Goal: Task Accomplishment & Management: Manage account settings

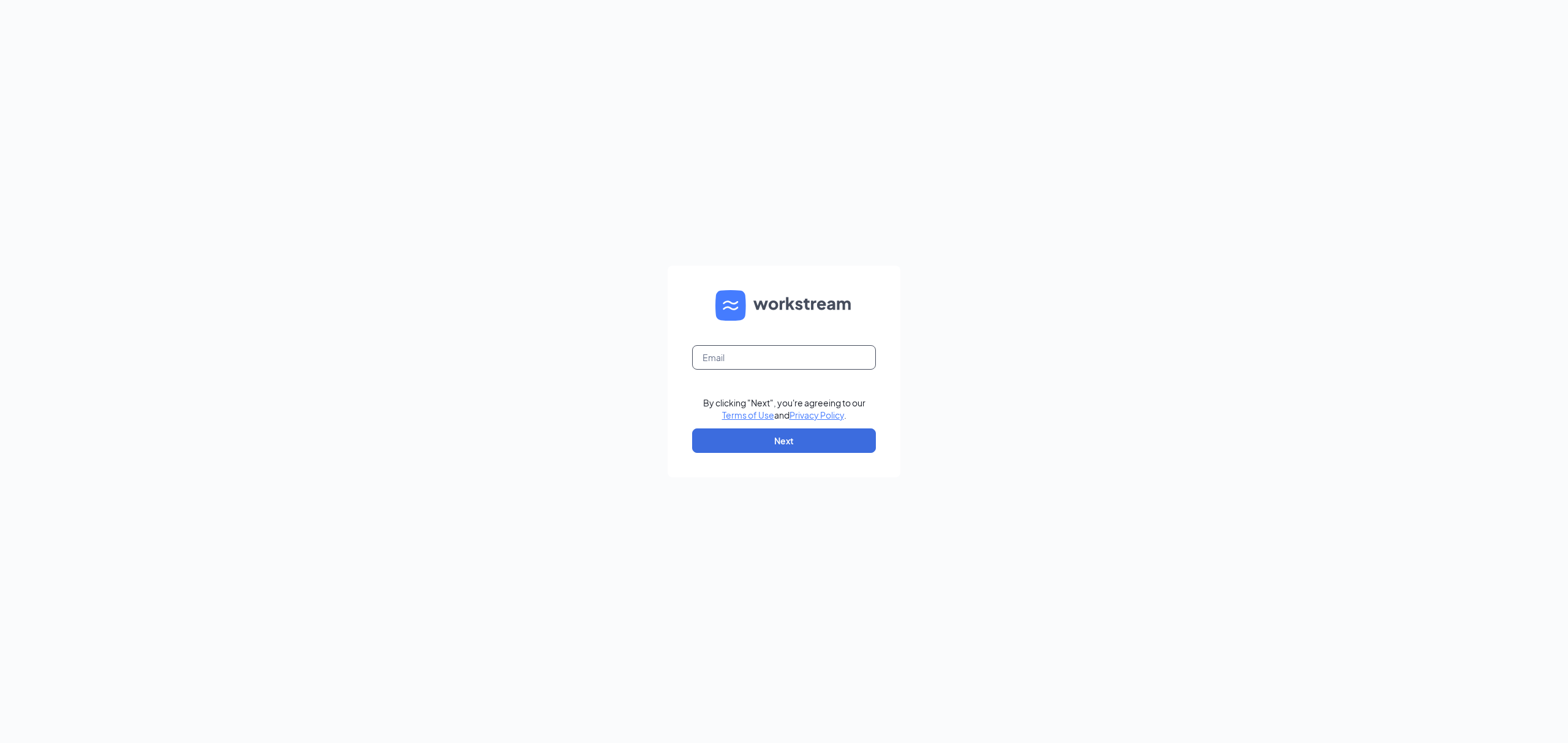
click at [756, 366] on input "text" at bounding box center [784, 357] width 184 height 24
type input "cfa.scv.hr@gmail.com"
click at [807, 439] on button "Next" at bounding box center [784, 440] width 184 height 24
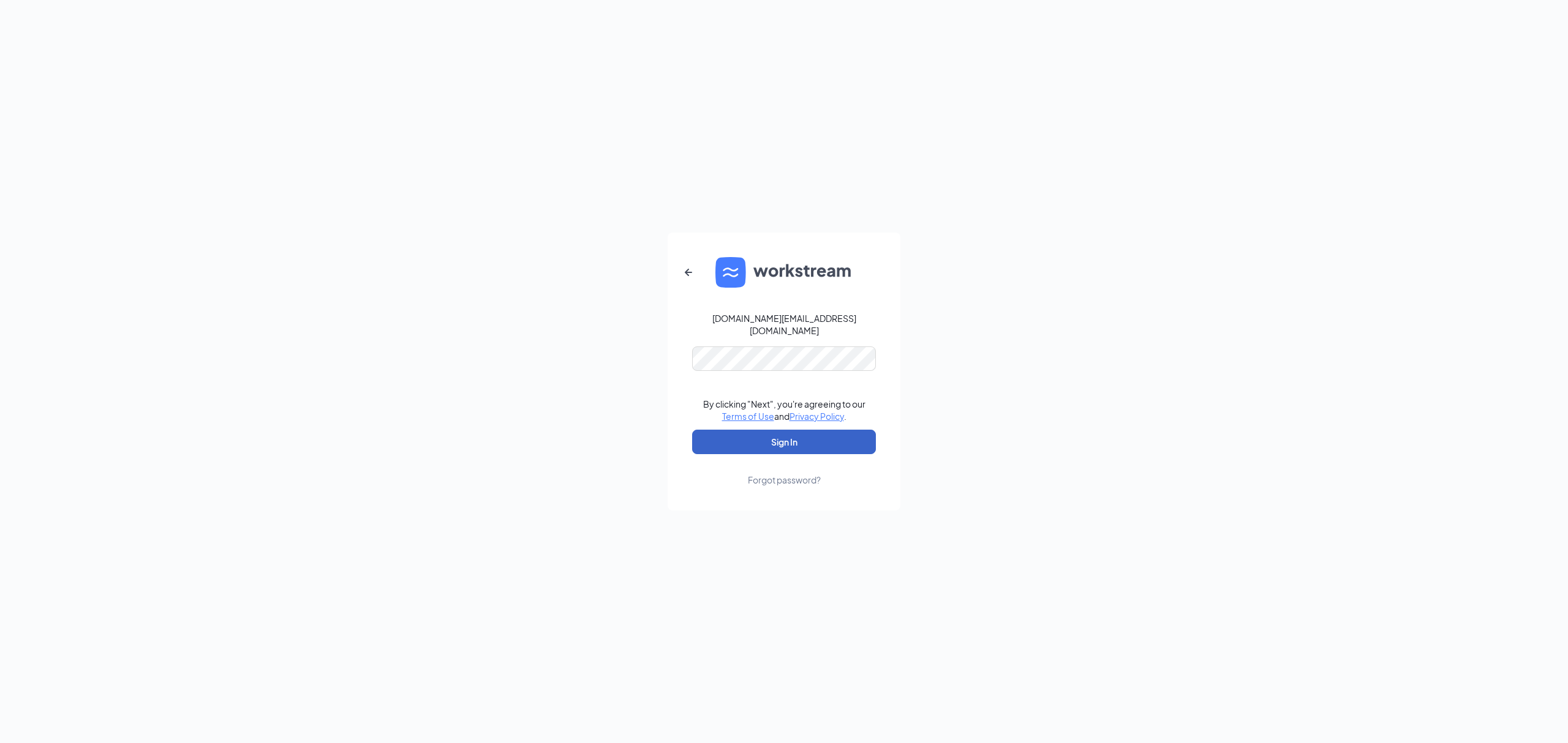
click at [807, 439] on button "Sign In" at bounding box center [784, 441] width 184 height 24
click at [809, 430] on button "Sign In" at bounding box center [784, 441] width 184 height 24
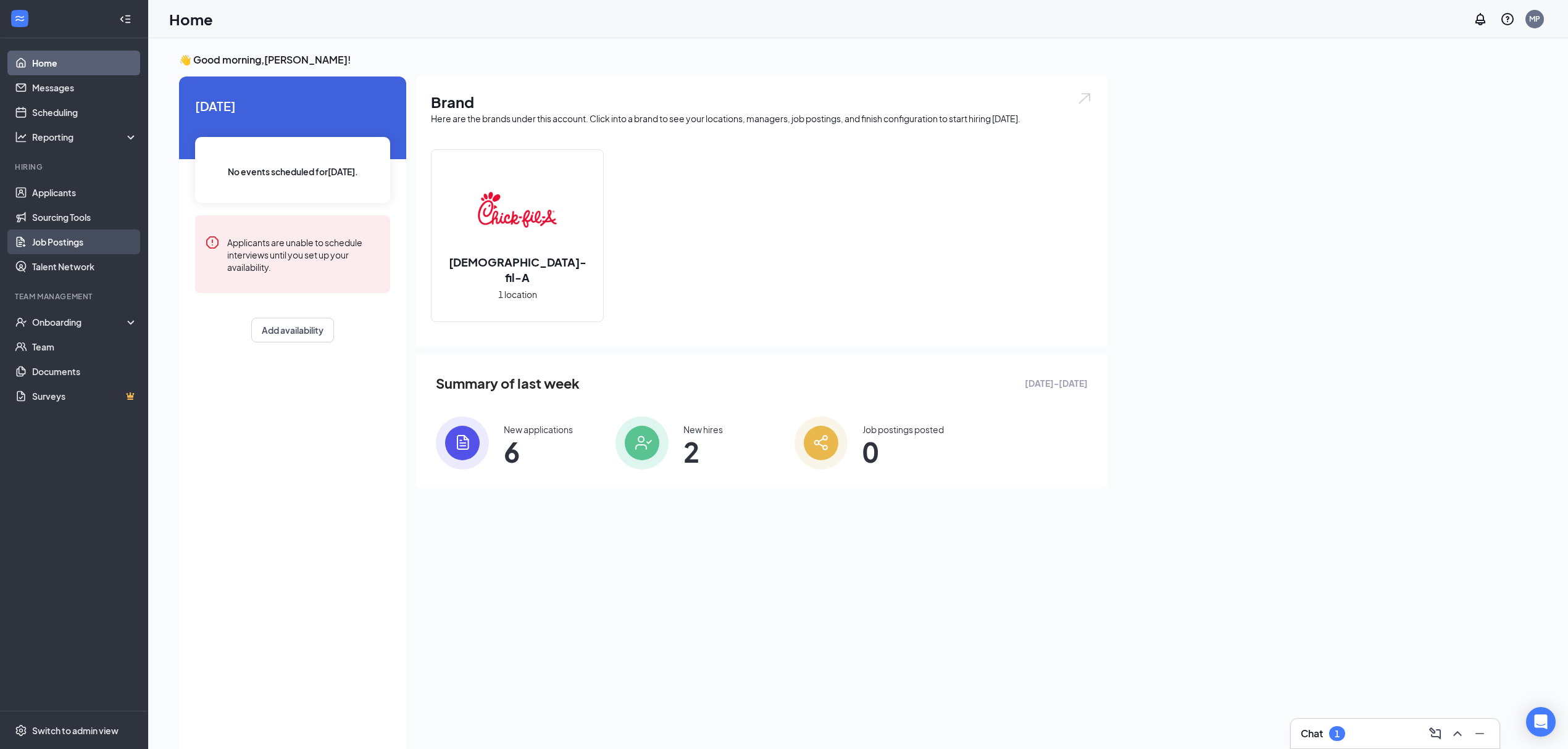
click at [65, 237] on link "Job Postings" at bounding box center [84, 241] width 105 height 25
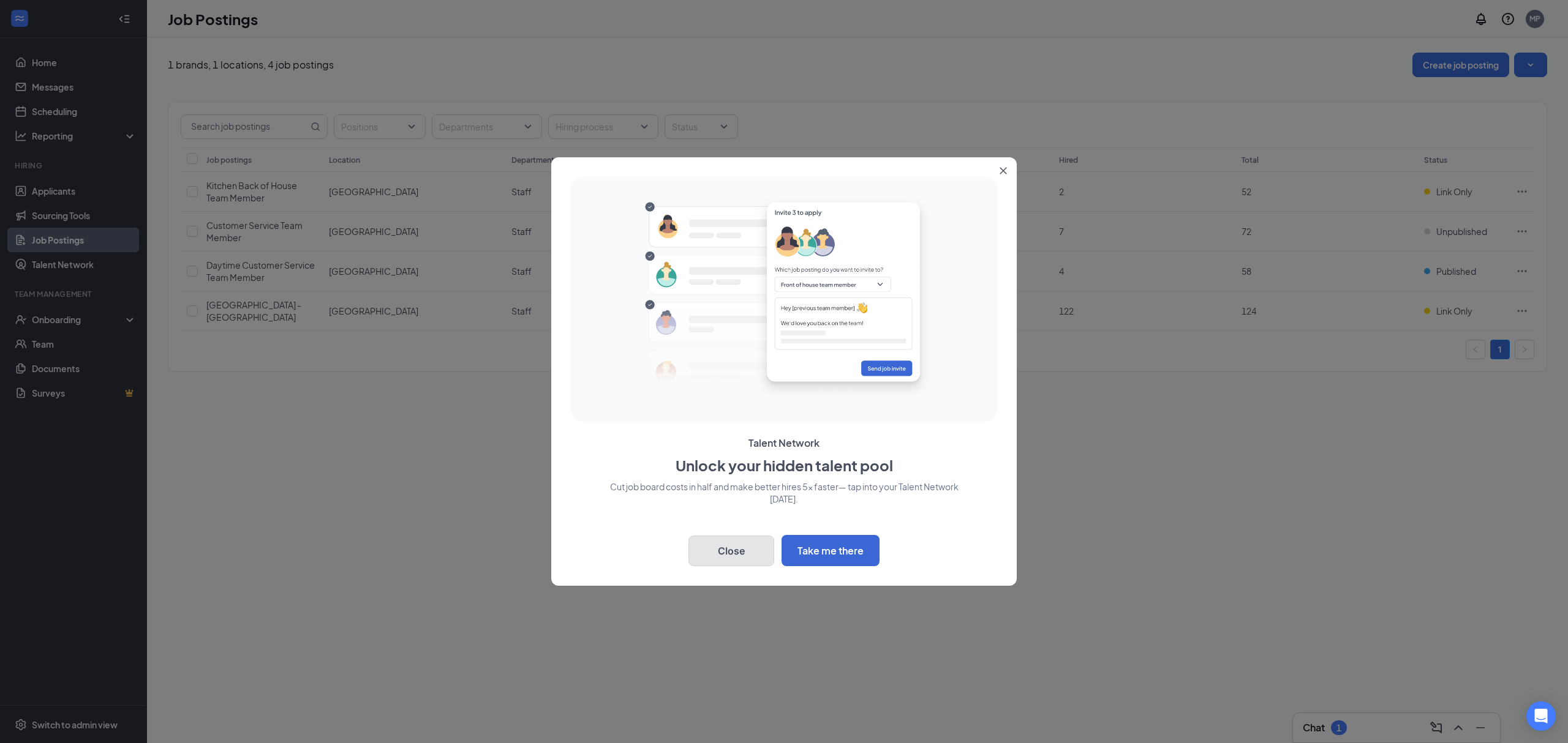
click at [732, 557] on button "Close" at bounding box center [731, 551] width 86 height 31
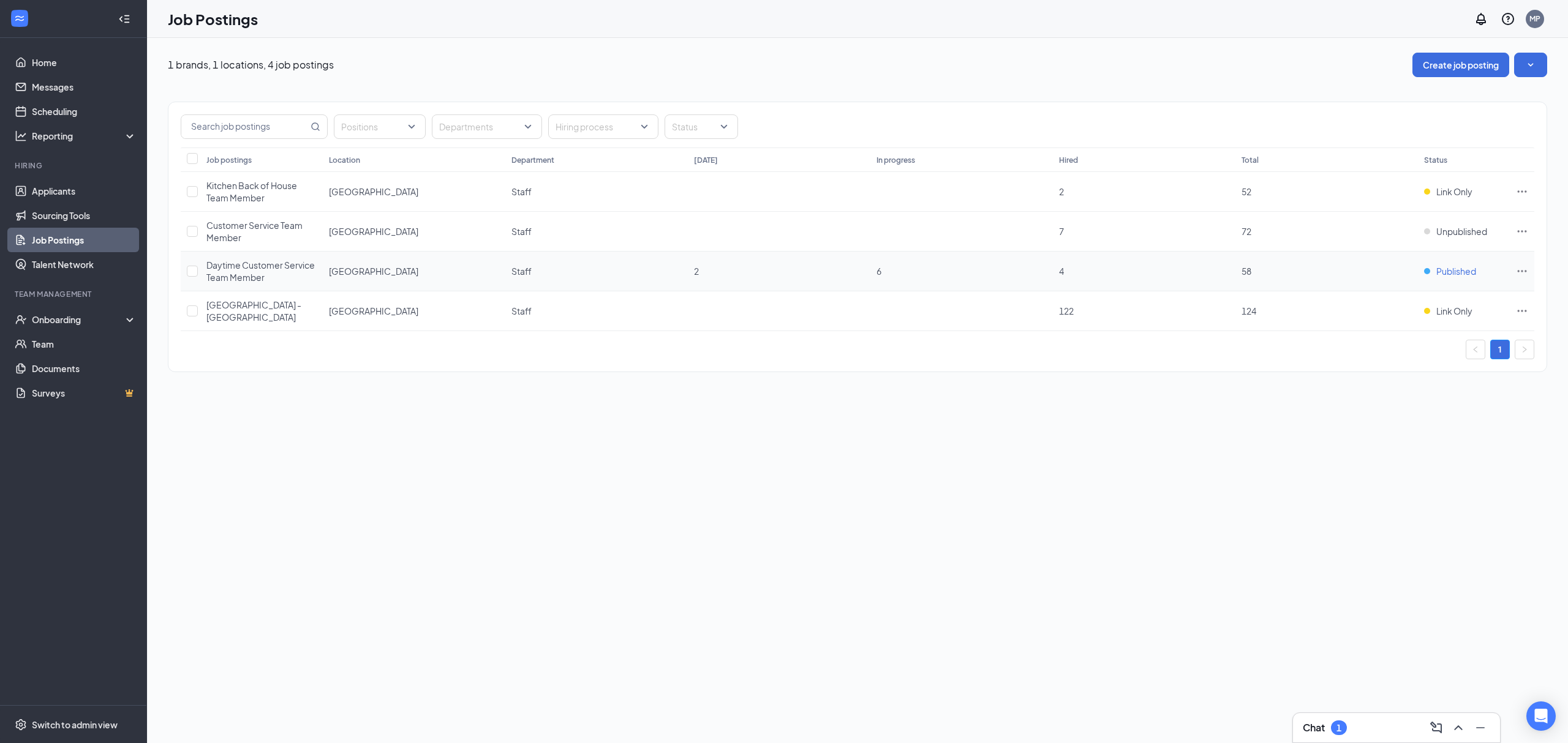
click at [1458, 275] on span "Published" at bounding box center [1456, 271] width 40 height 13
click at [1370, 346] on span "Link Only" at bounding box center [1411, 350] width 164 height 13
click at [501, 426] on div "1 brands, 1 locations, 4 job postings Create job posting Positions Departments …" at bounding box center [857, 390] width 1421 height 705
click at [74, 54] on link "Home" at bounding box center [84, 62] width 105 height 24
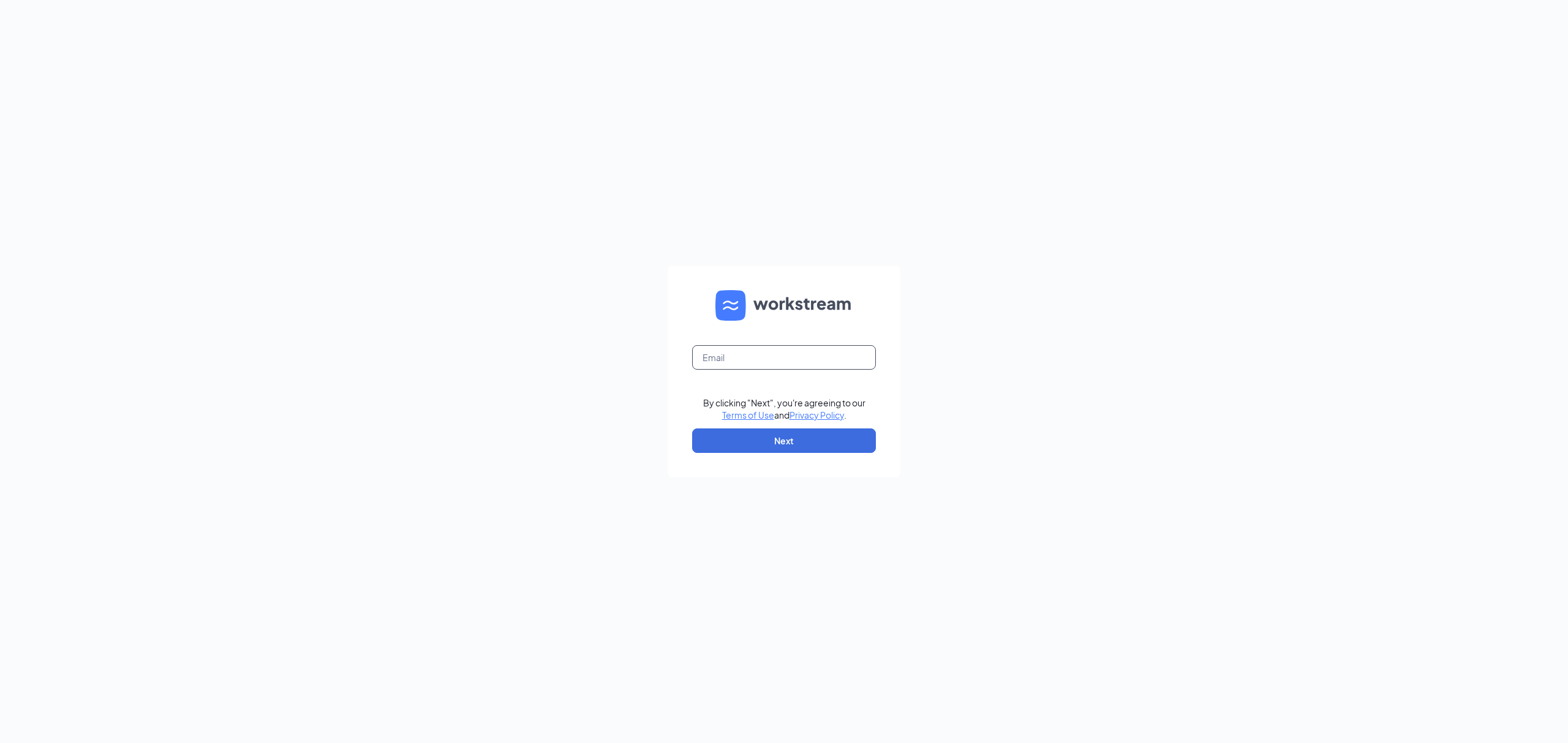
click at [789, 361] on input "text" at bounding box center [784, 357] width 184 height 24
type input "cfa.scv.hr@gmail.com"
click at [762, 439] on button "Next" at bounding box center [784, 440] width 184 height 24
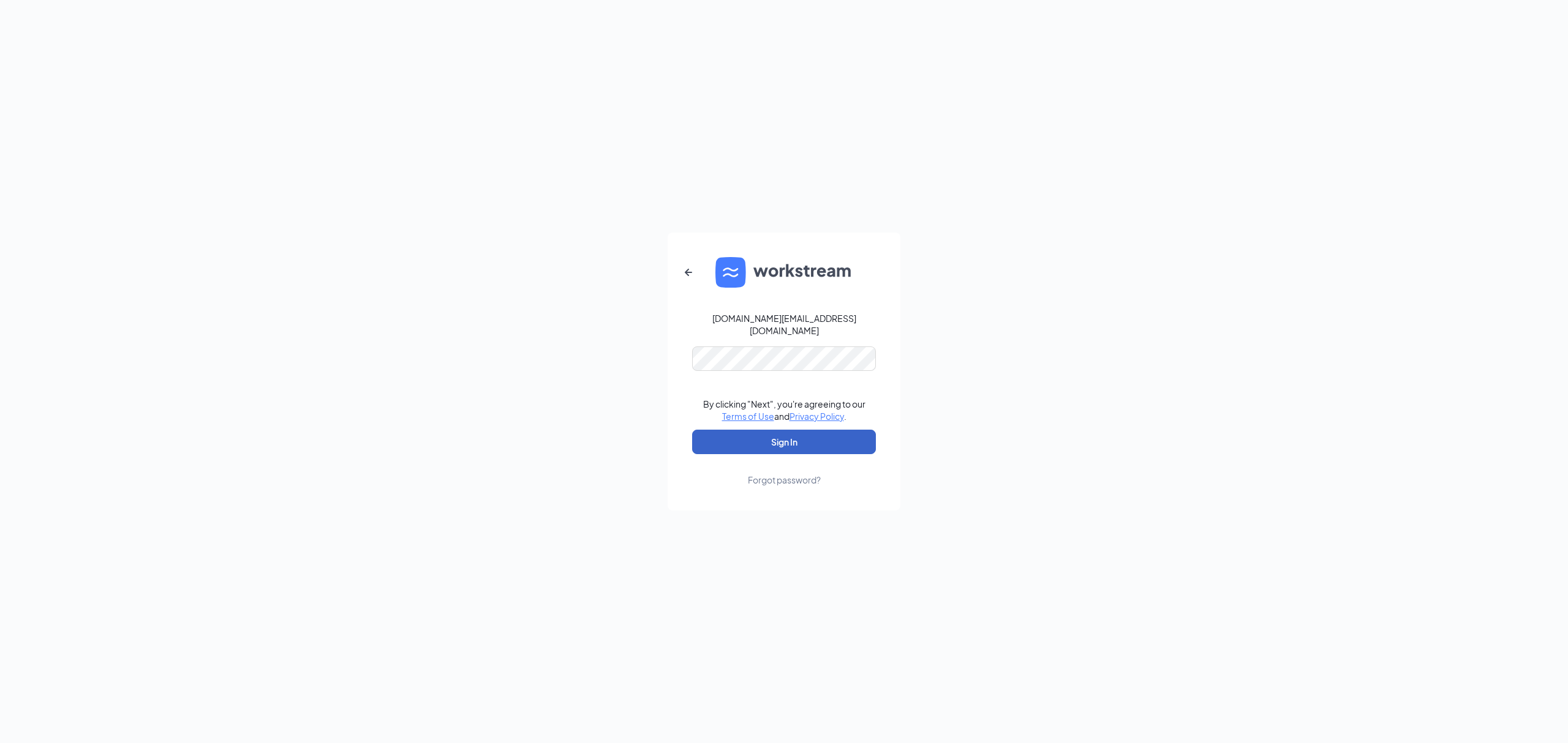
click at [779, 440] on button "Sign In" at bounding box center [784, 441] width 184 height 24
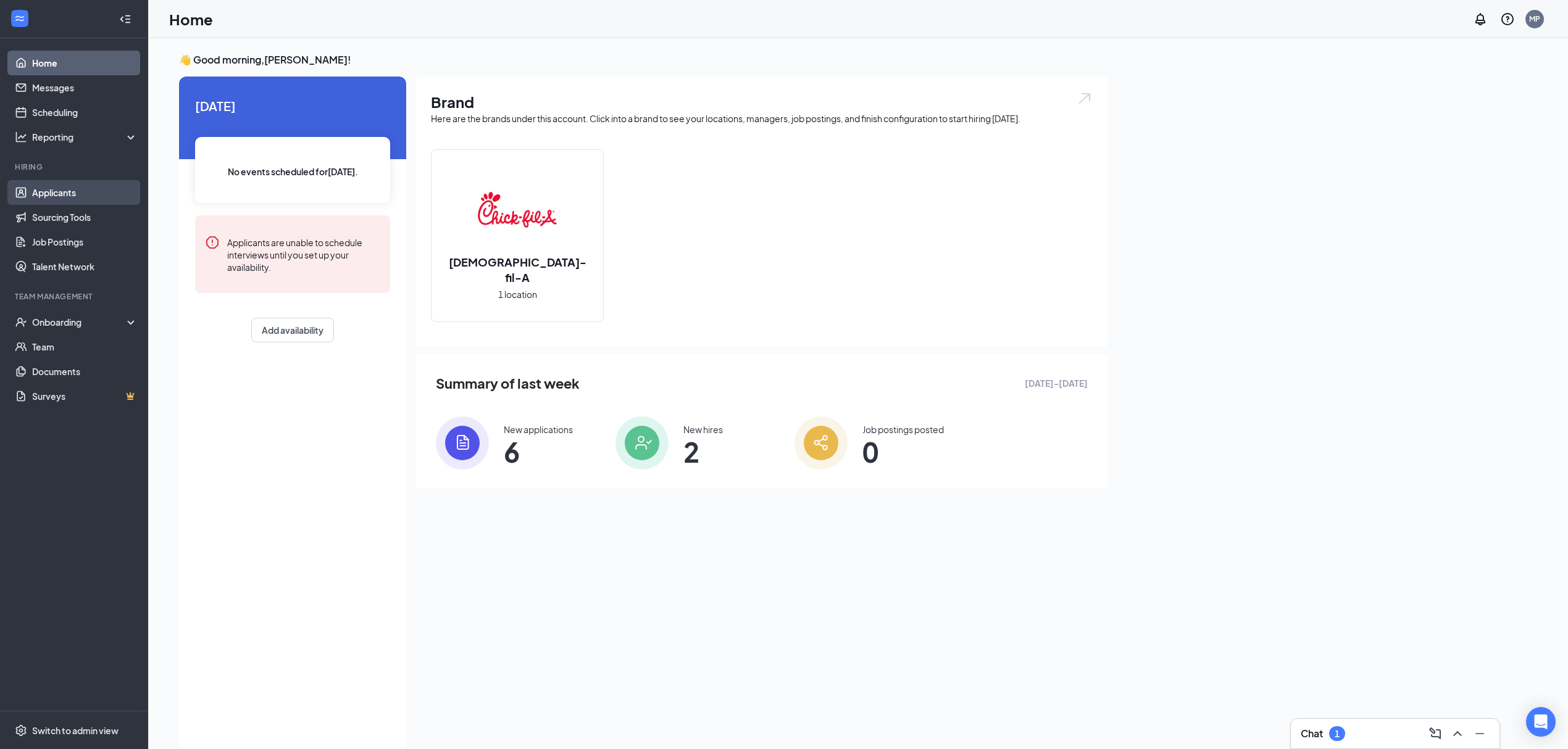
click at [86, 188] on link "Applicants" at bounding box center [84, 192] width 105 height 25
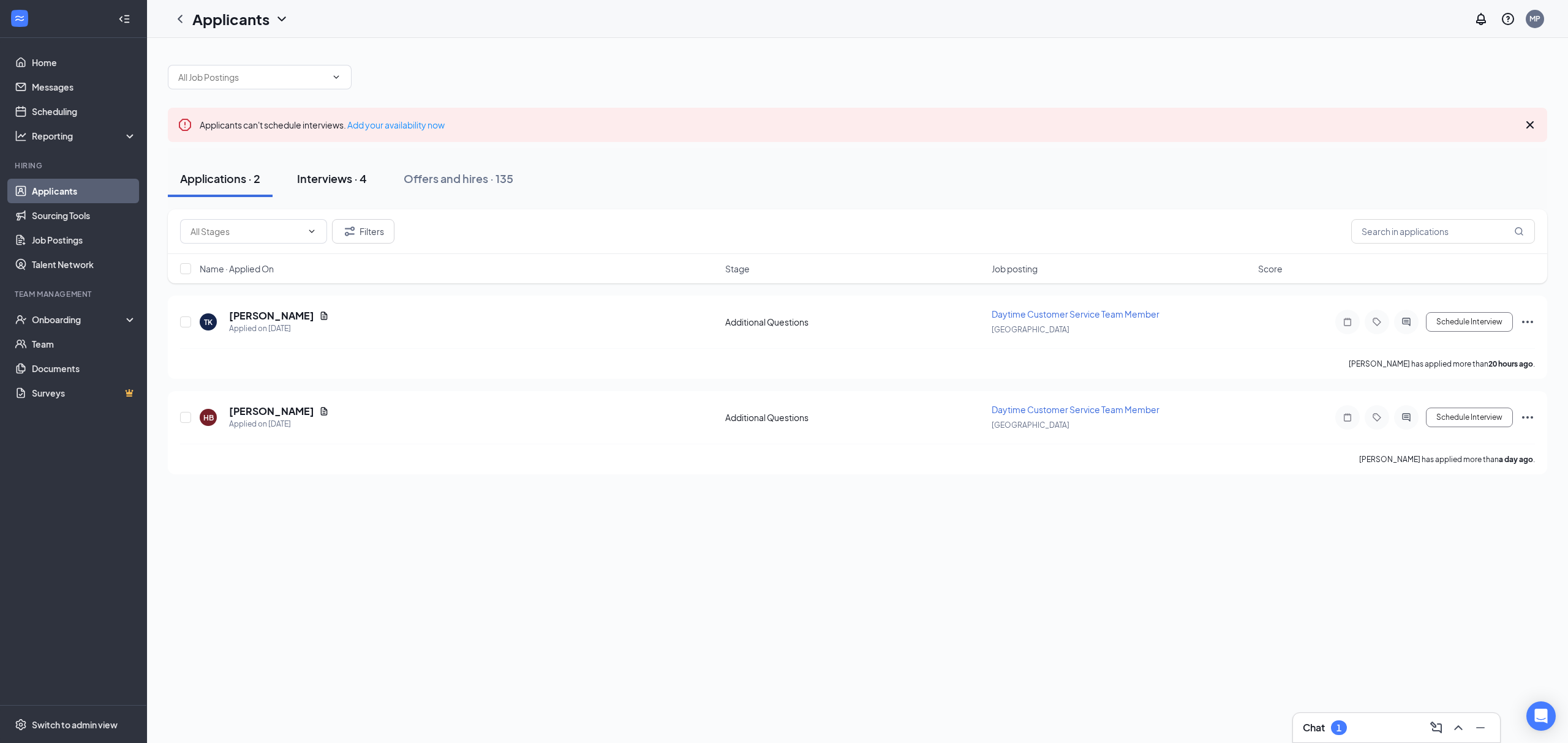
click at [356, 175] on div "Interviews · 4" at bounding box center [332, 178] width 69 height 15
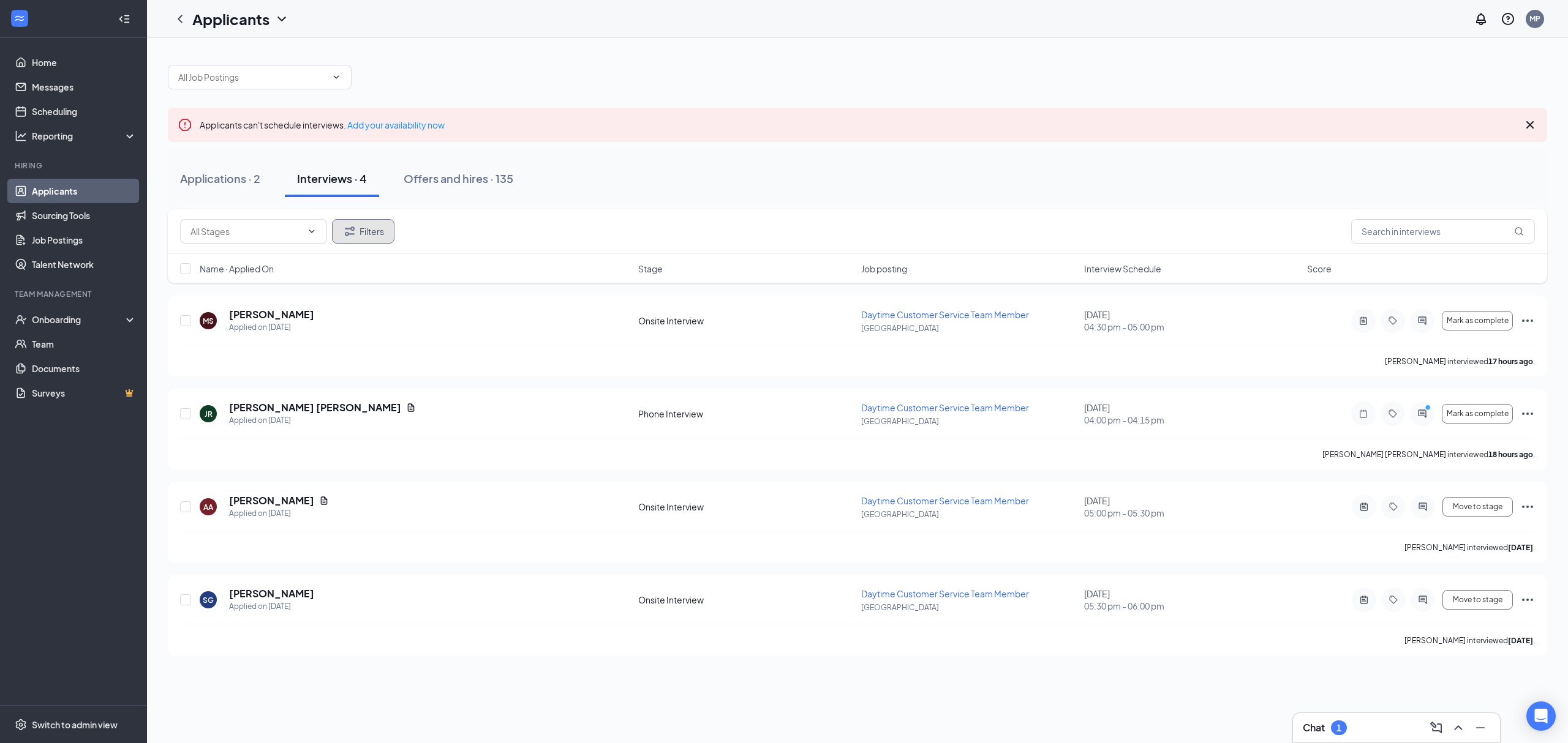
click at [368, 238] on button "Filters" at bounding box center [362, 231] width 62 height 24
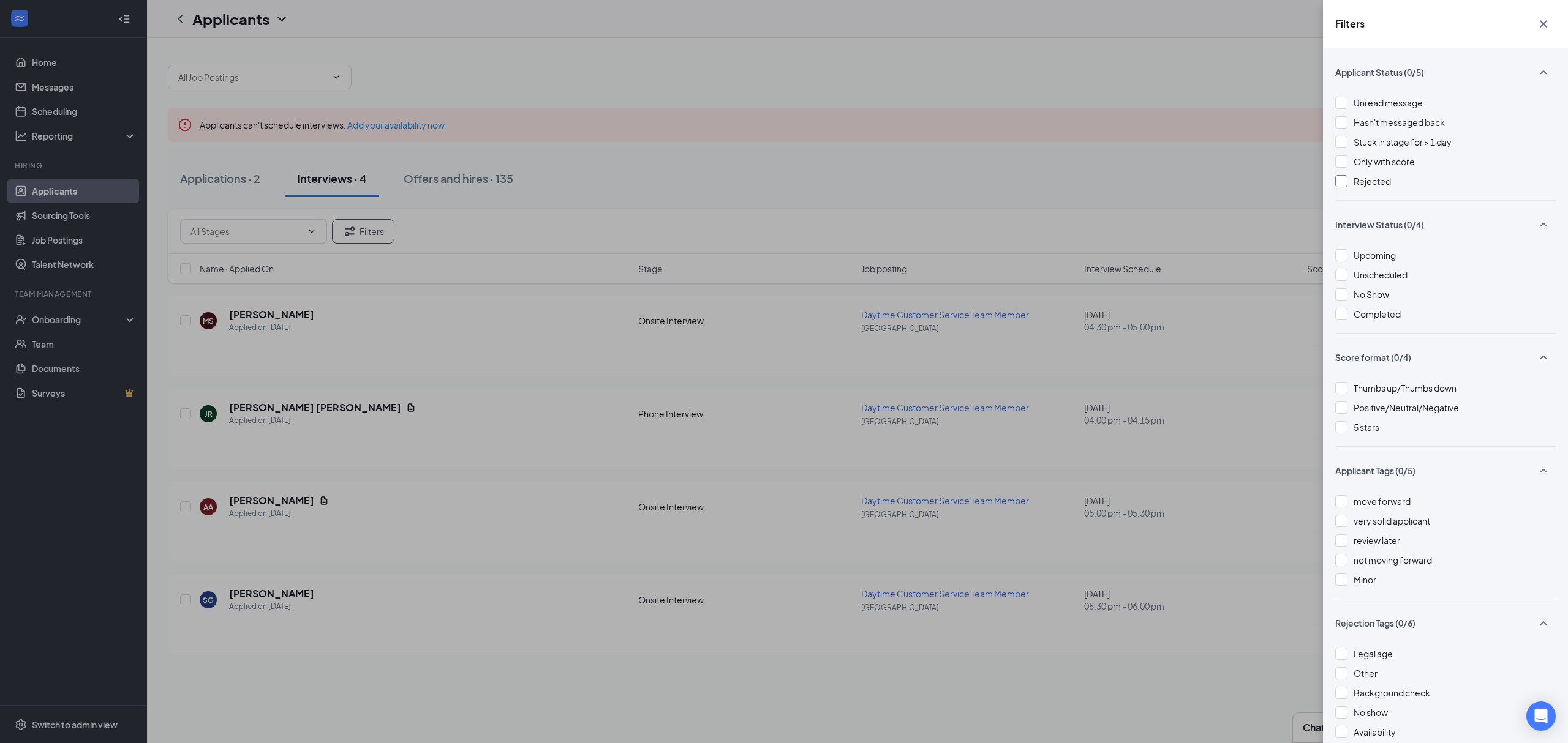
click at [1351, 177] on div "Rejected" at bounding box center [1445, 181] width 221 height 14
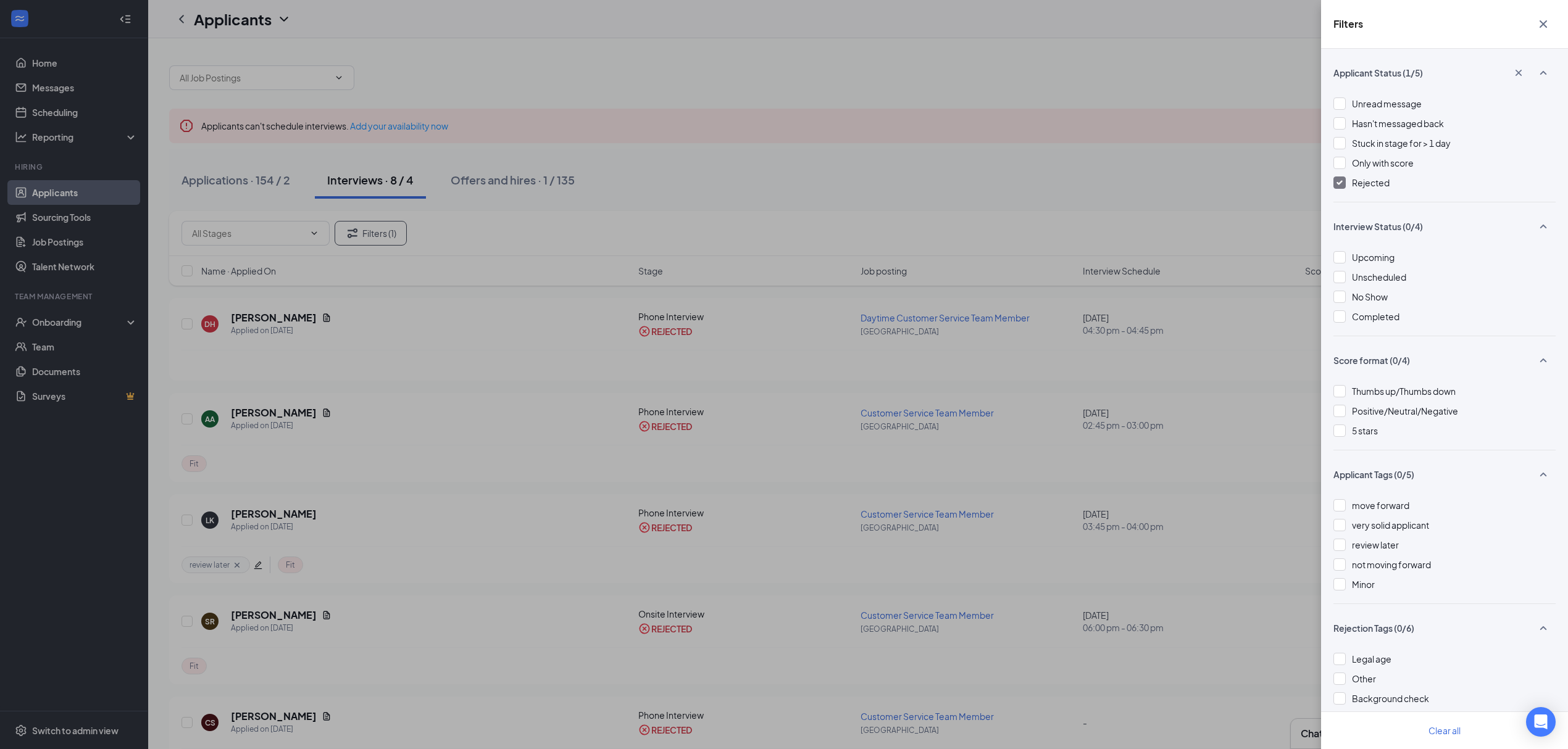
click at [776, 182] on div "Filters Applicant Status (1/5) Unread message Hasn't messaged back Stuck in sta…" at bounding box center [784, 374] width 1568 height 749
click at [860, 146] on div "Filters Applicant Status (1/5) Unread message Hasn't messaged back Stuck in sta…" at bounding box center [784, 374] width 1568 height 749
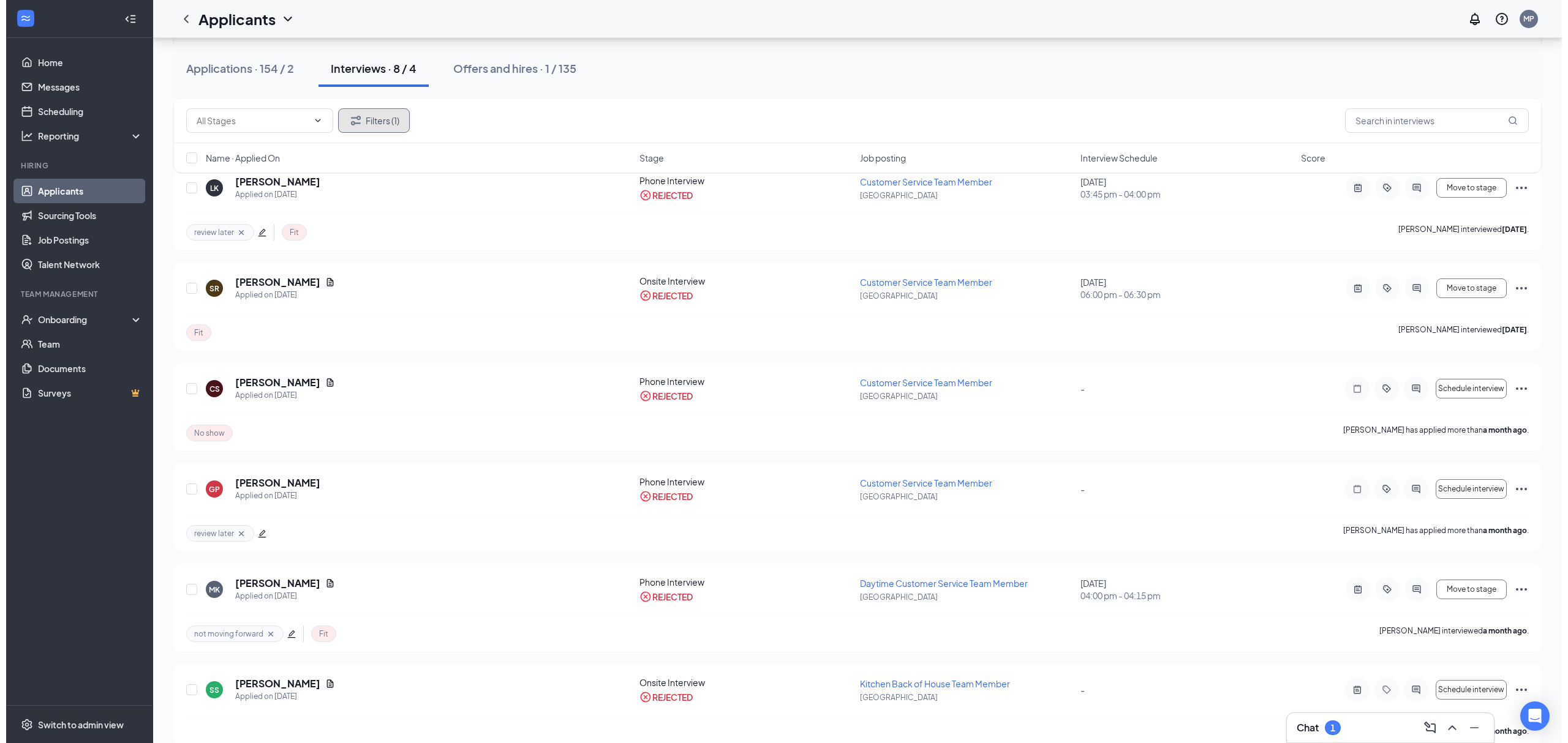
scroll to position [350, 0]
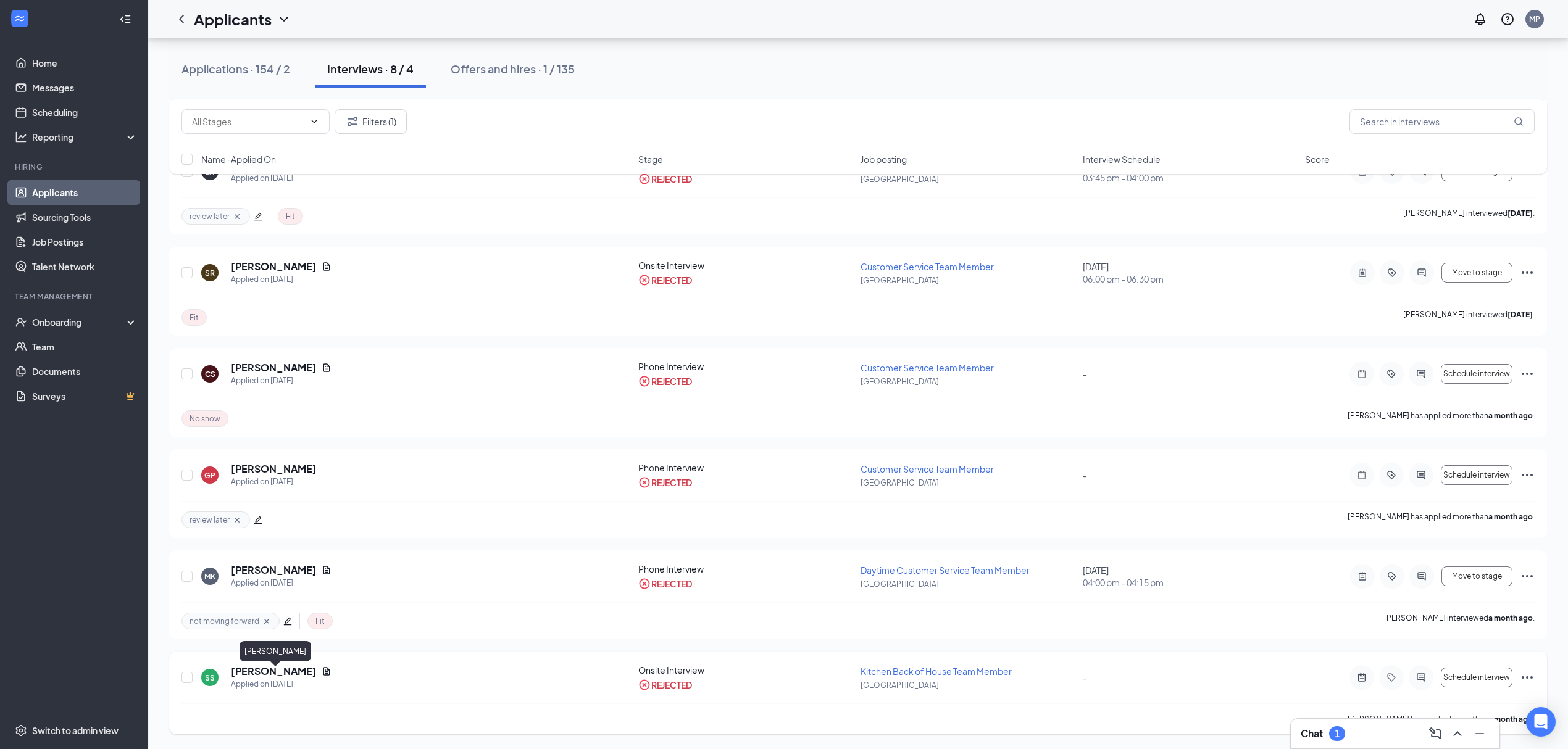
click at [307, 672] on h5 "Shahriar Shamsuddin" at bounding box center [273, 671] width 85 height 14
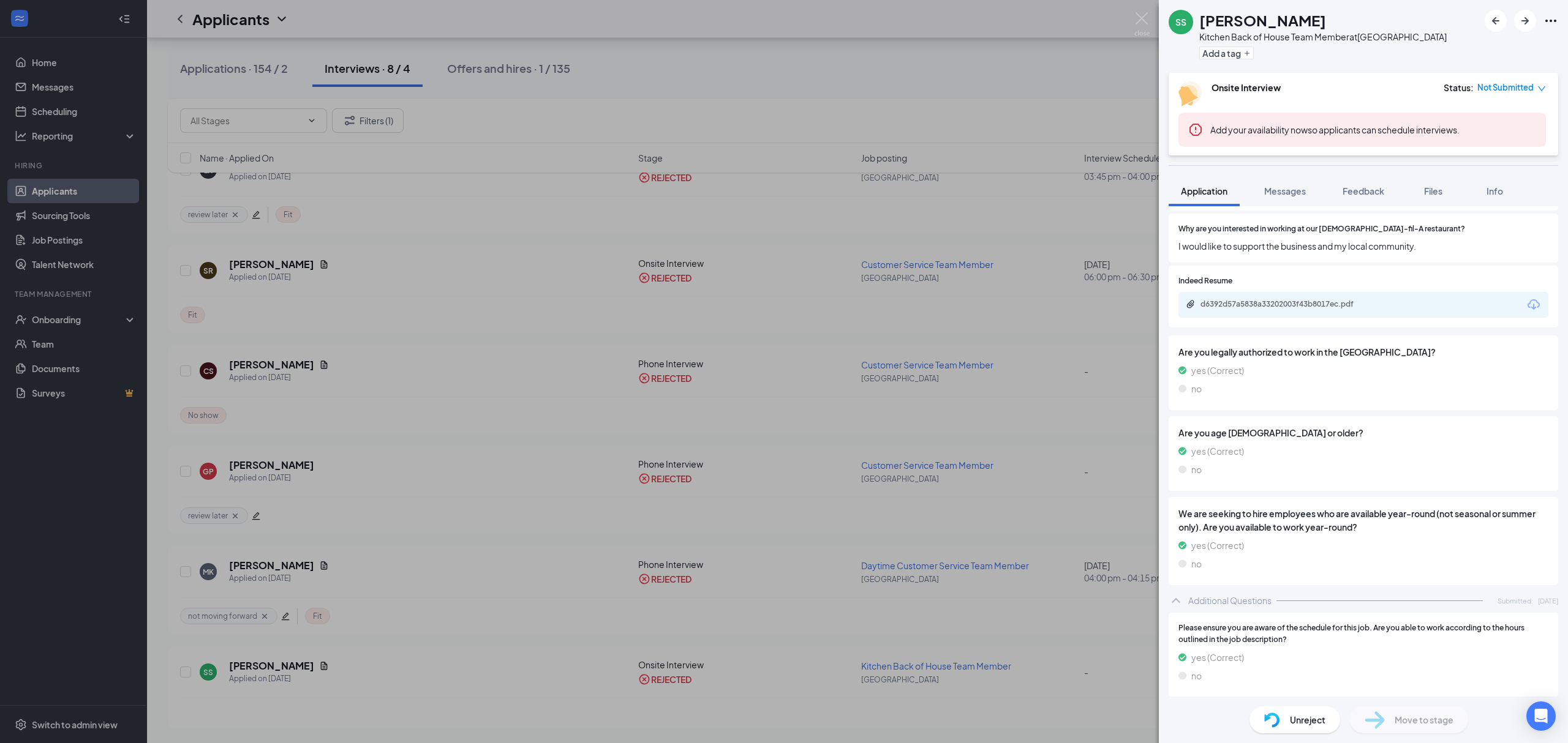
scroll to position [571, 0]
